Goal: Information Seeking & Learning: Learn about a topic

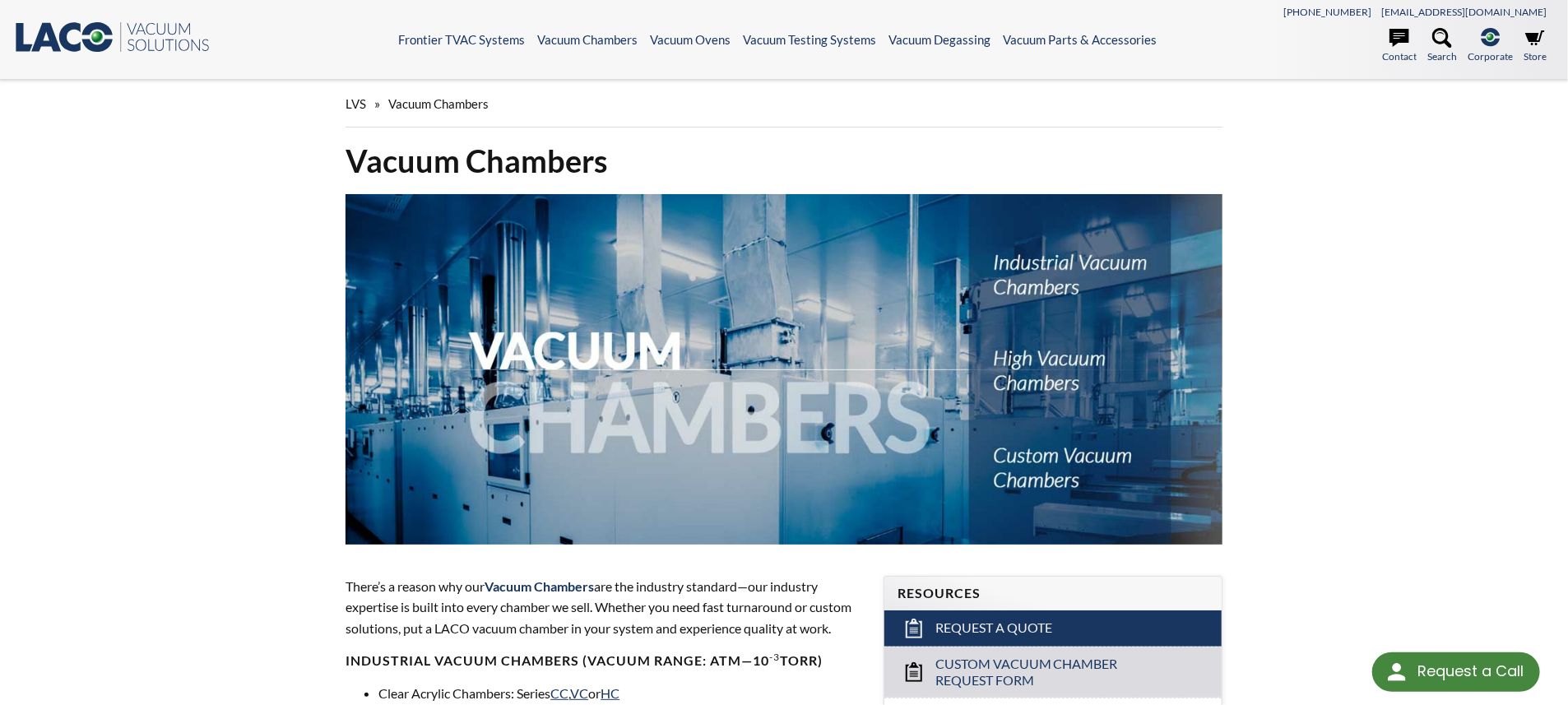
select select "Language Translate Widget"
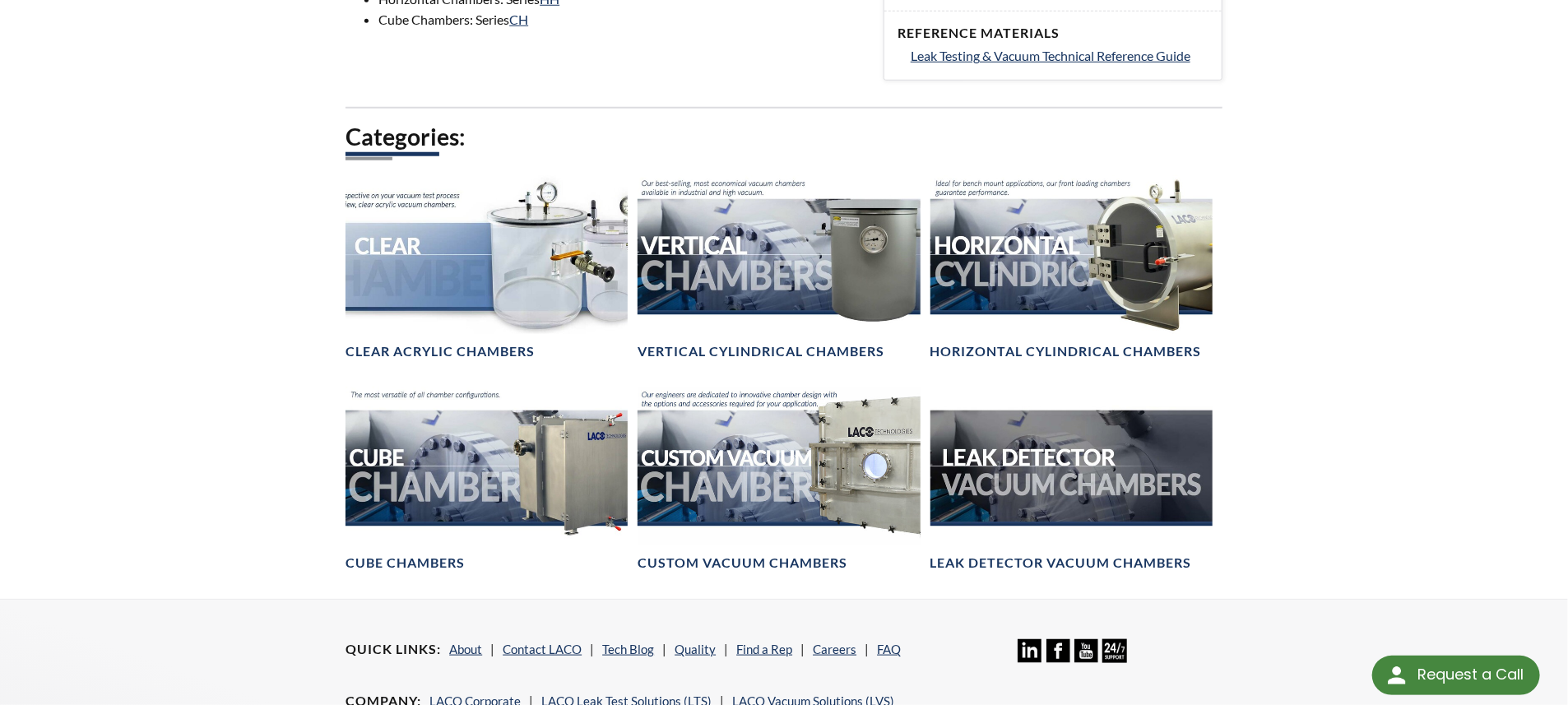
scroll to position [1147, 0]
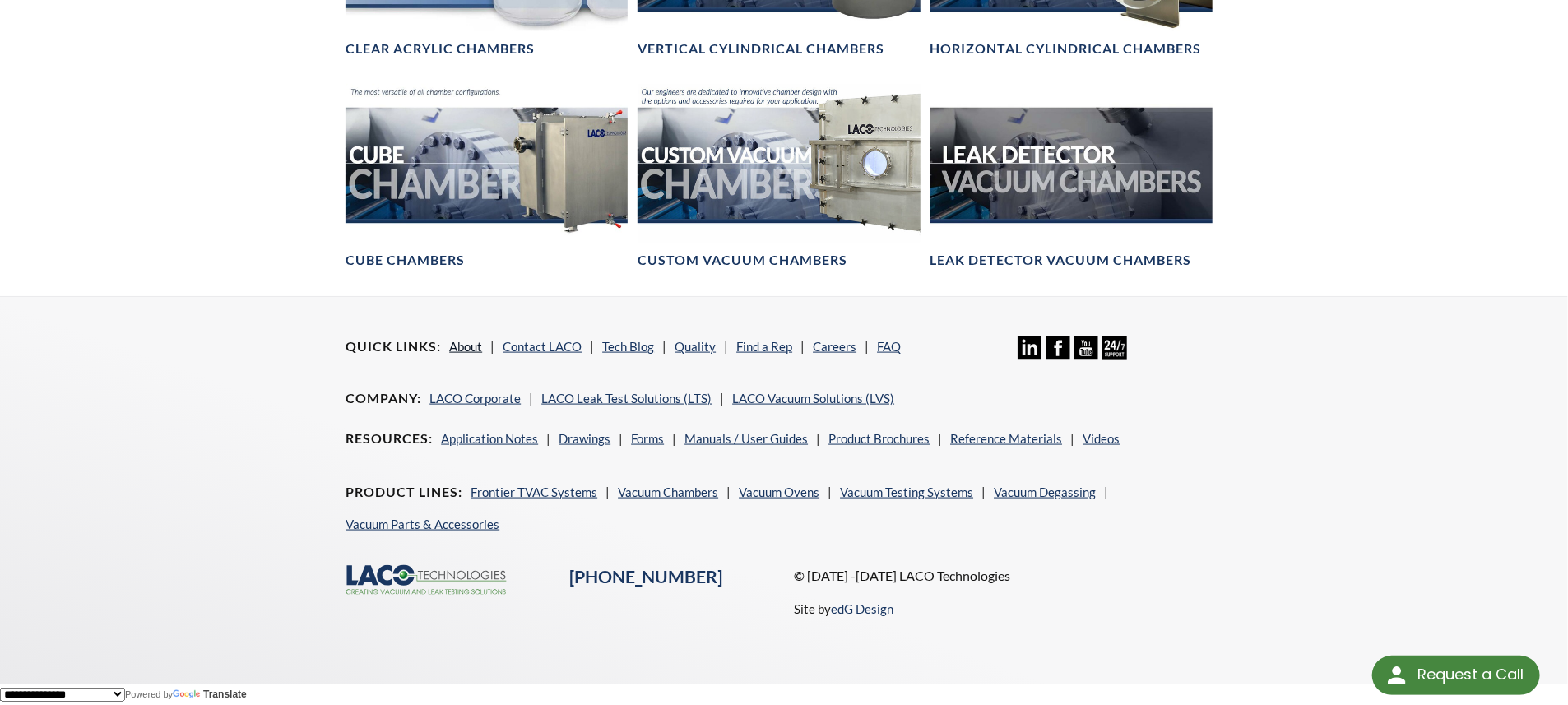
click at [464, 349] on link "About" at bounding box center [466, 346] width 33 height 15
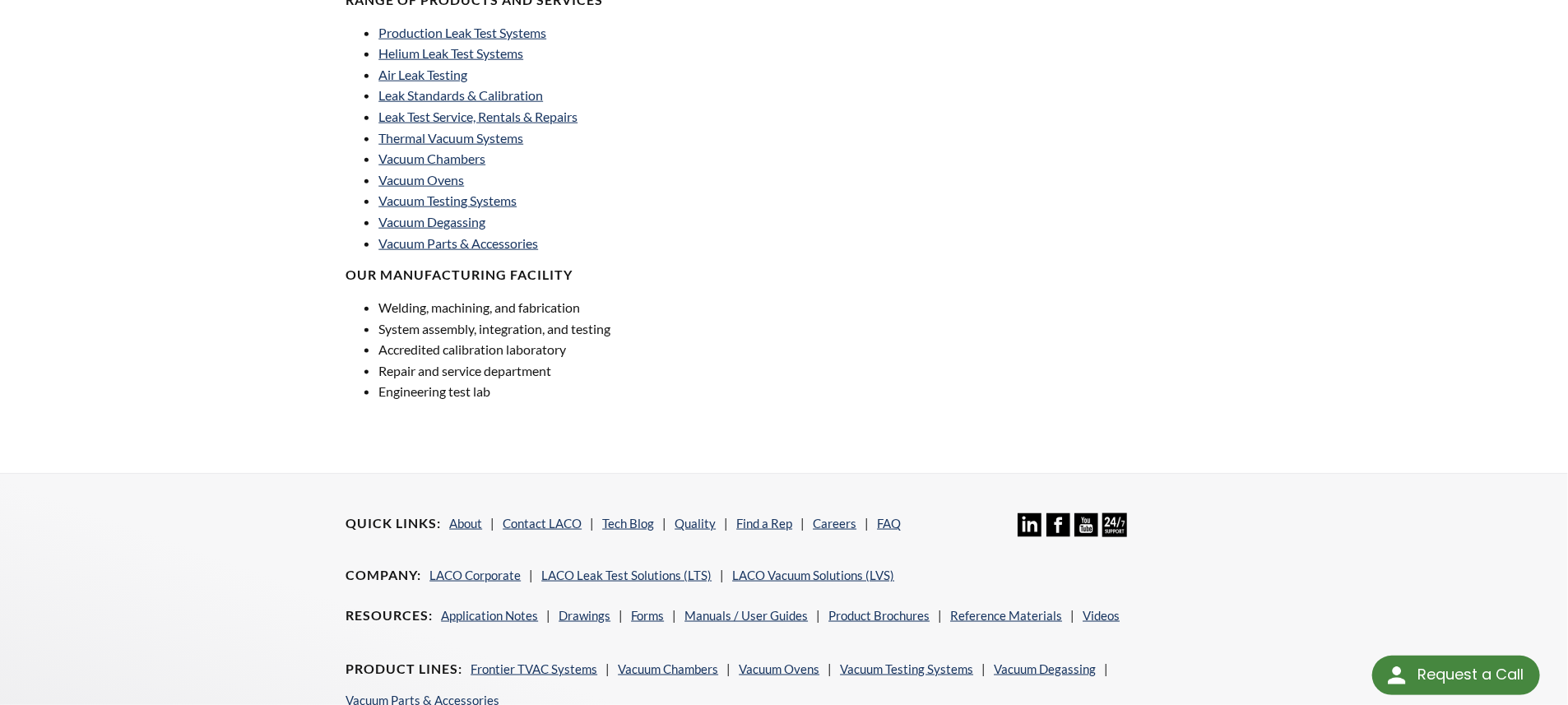
scroll to position [1153, 0]
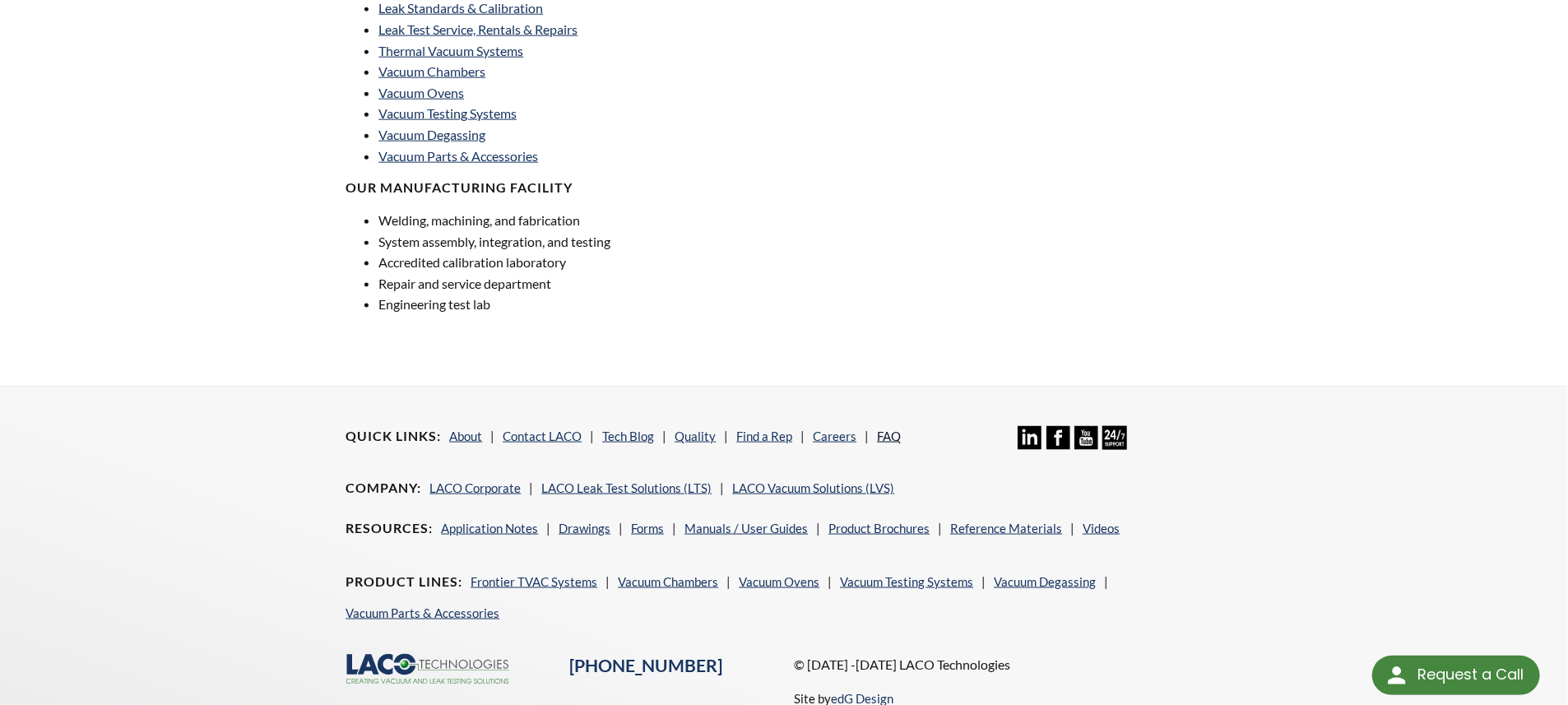
click at [884, 439] on link "FAQ" at bounding box center [889, 435] width 24 height 15
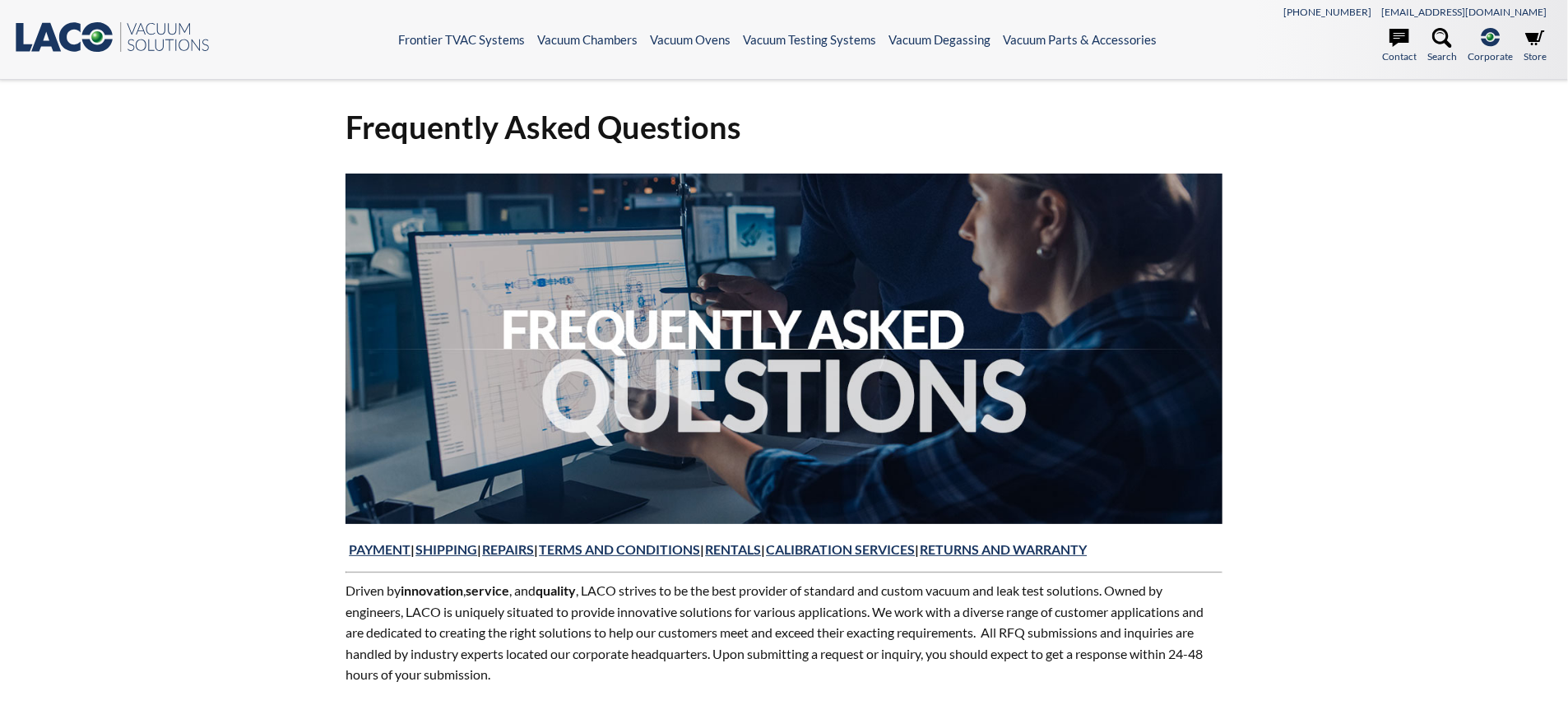
select select "Language Translate Widget"
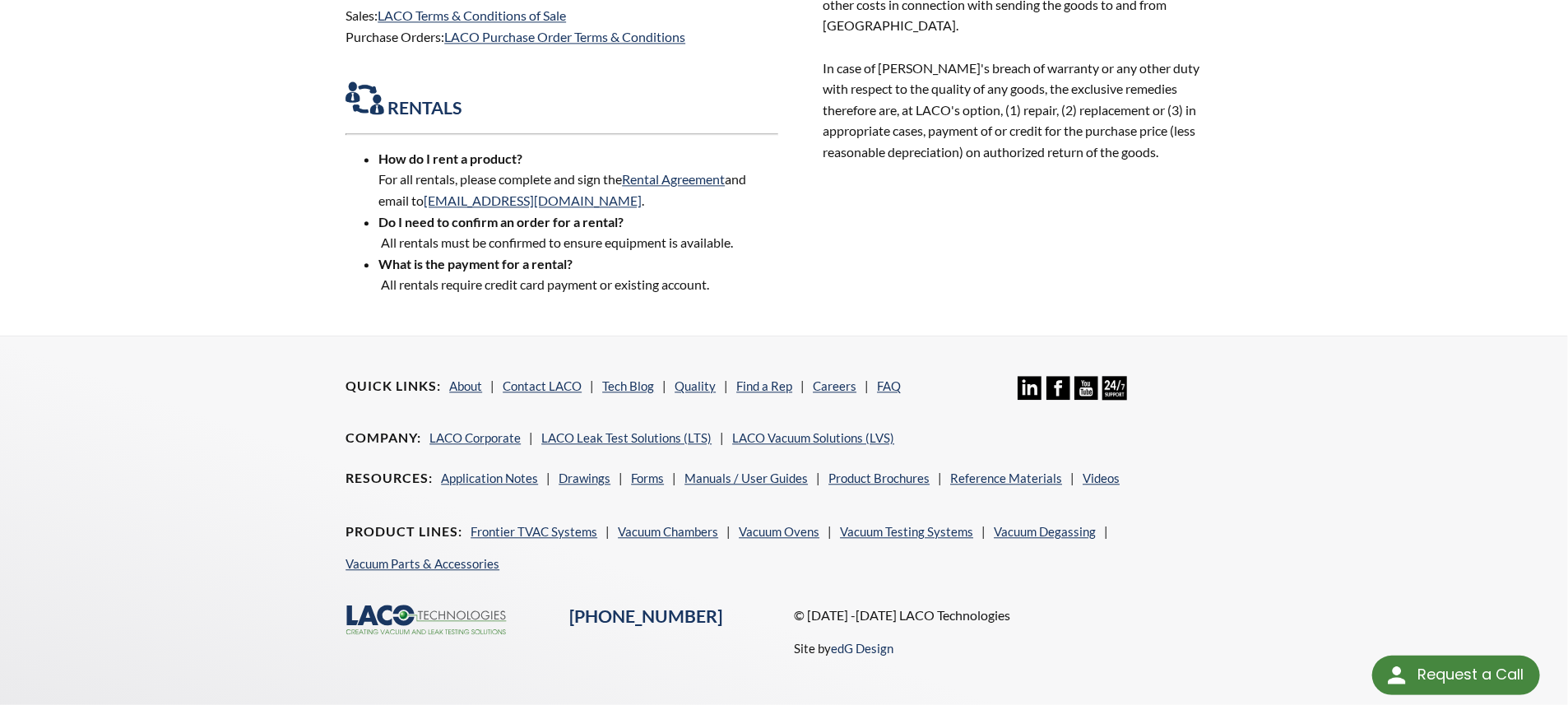
scroll to position [2173, 0]
